Goal: Obtain resource: Obtain resource

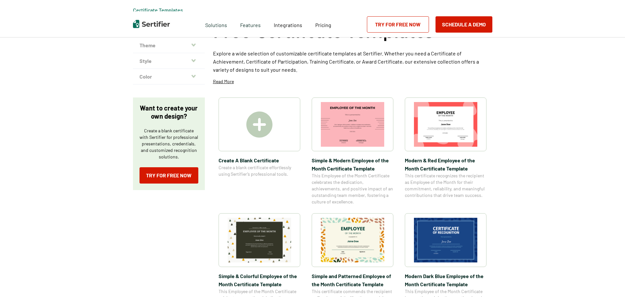
scroll to position [65, 0]
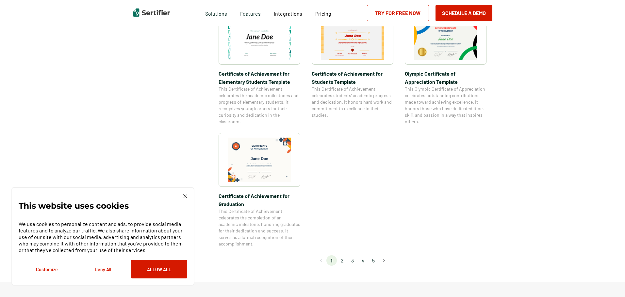
scroll to position [490, 0]
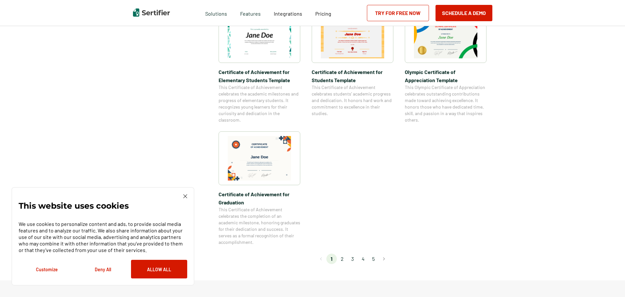
click at [341, 261] on li "2" at bounding box center [342, 259] width 10 height 10
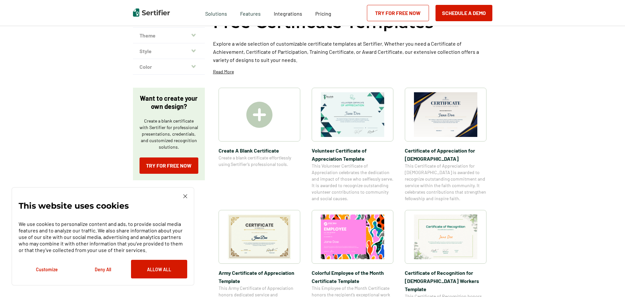
scroll to position [65, 0]
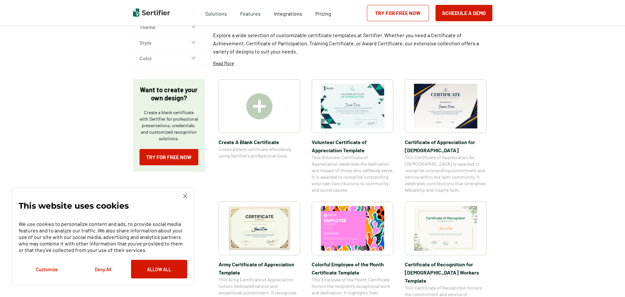
click at [456, 105] on img at bounding box center [445, 106] width 63 height 45
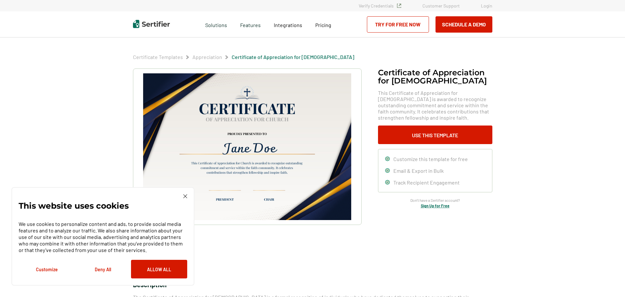
scroll to position [65, 0]
